Goal: Task Accomplishment & Management: Manage account settings

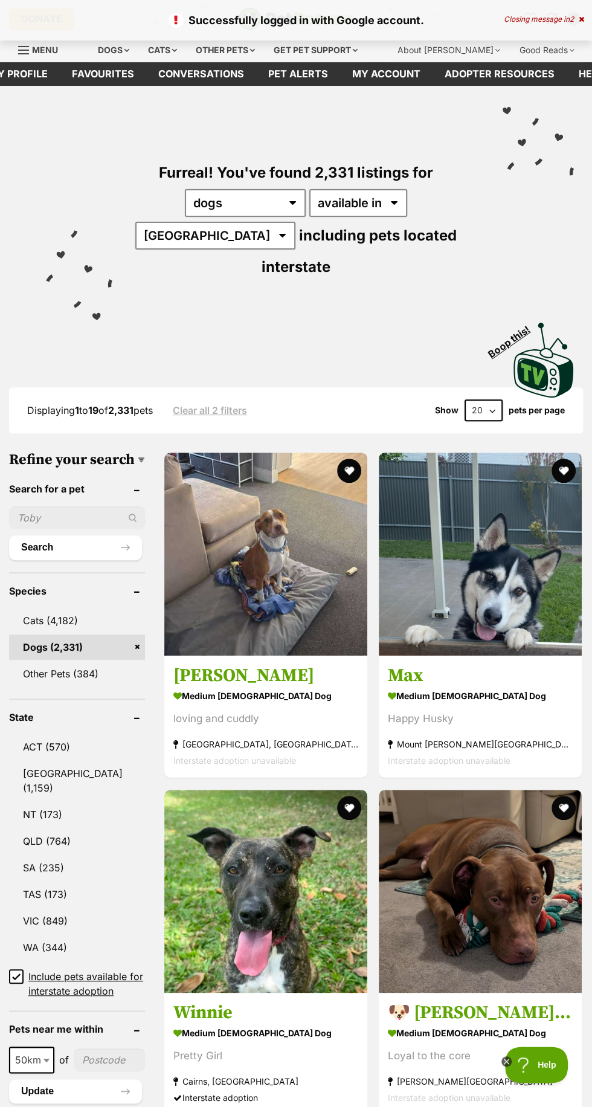
click at [577, 18] on div "Closing message in 2" at bounding box center [544, 19] width 80 height 8
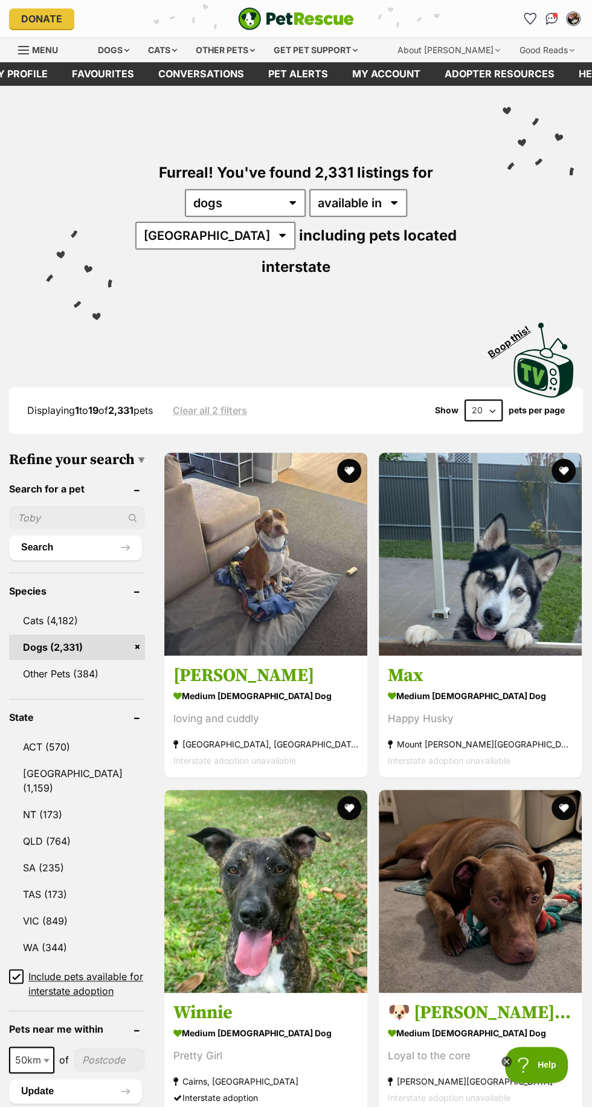
click at [526, 21] on icon "Favourites" at bounding box center [530, 19] width 13 height 12
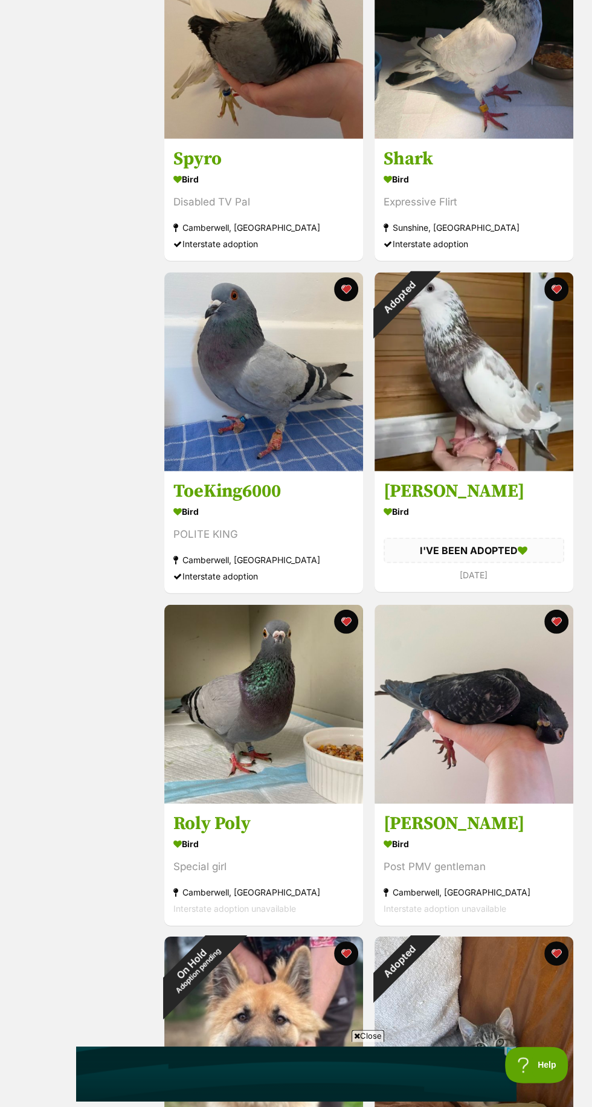
scroll to position [1669, 0]
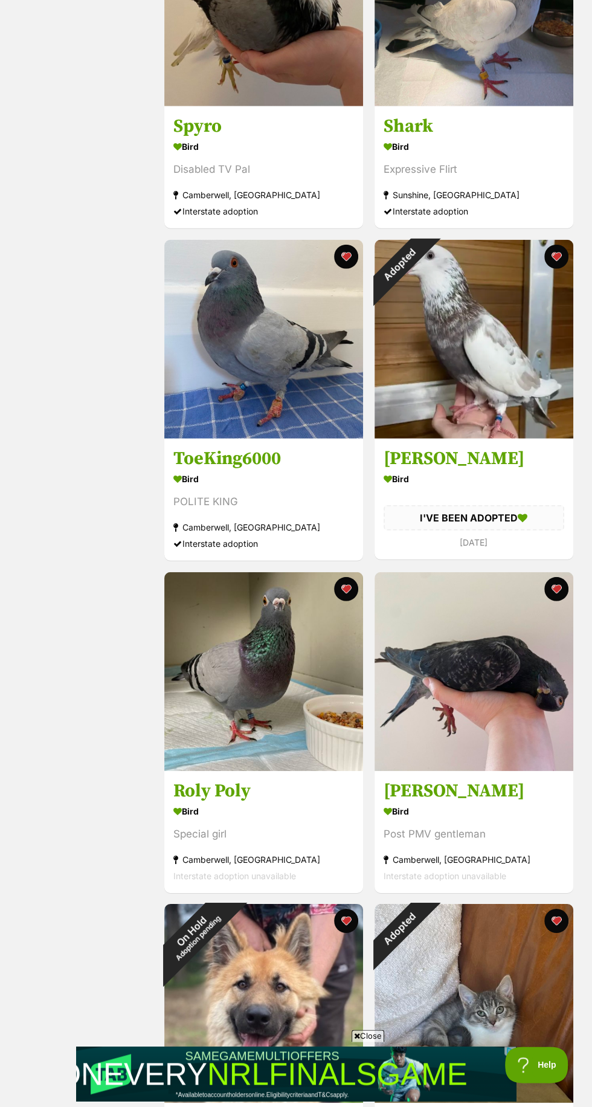
click at [485, 771] on link at bounding box center [474, 767] width 199 height 12
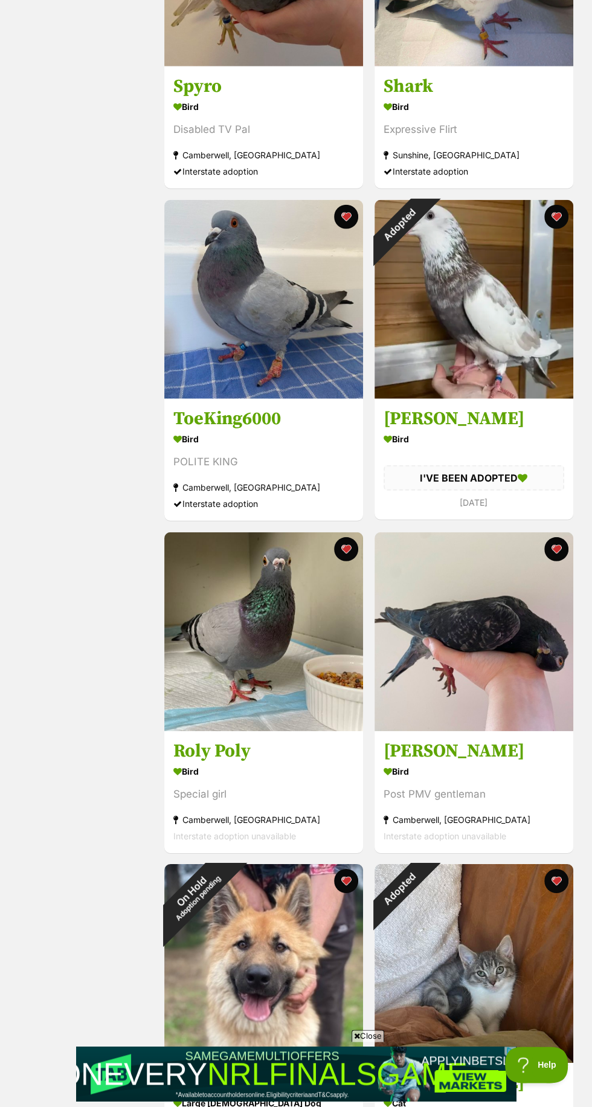
scroll to position [1738, 0]
